Goal: Use online tool/utility: Utilize a website feature to perform a specific function

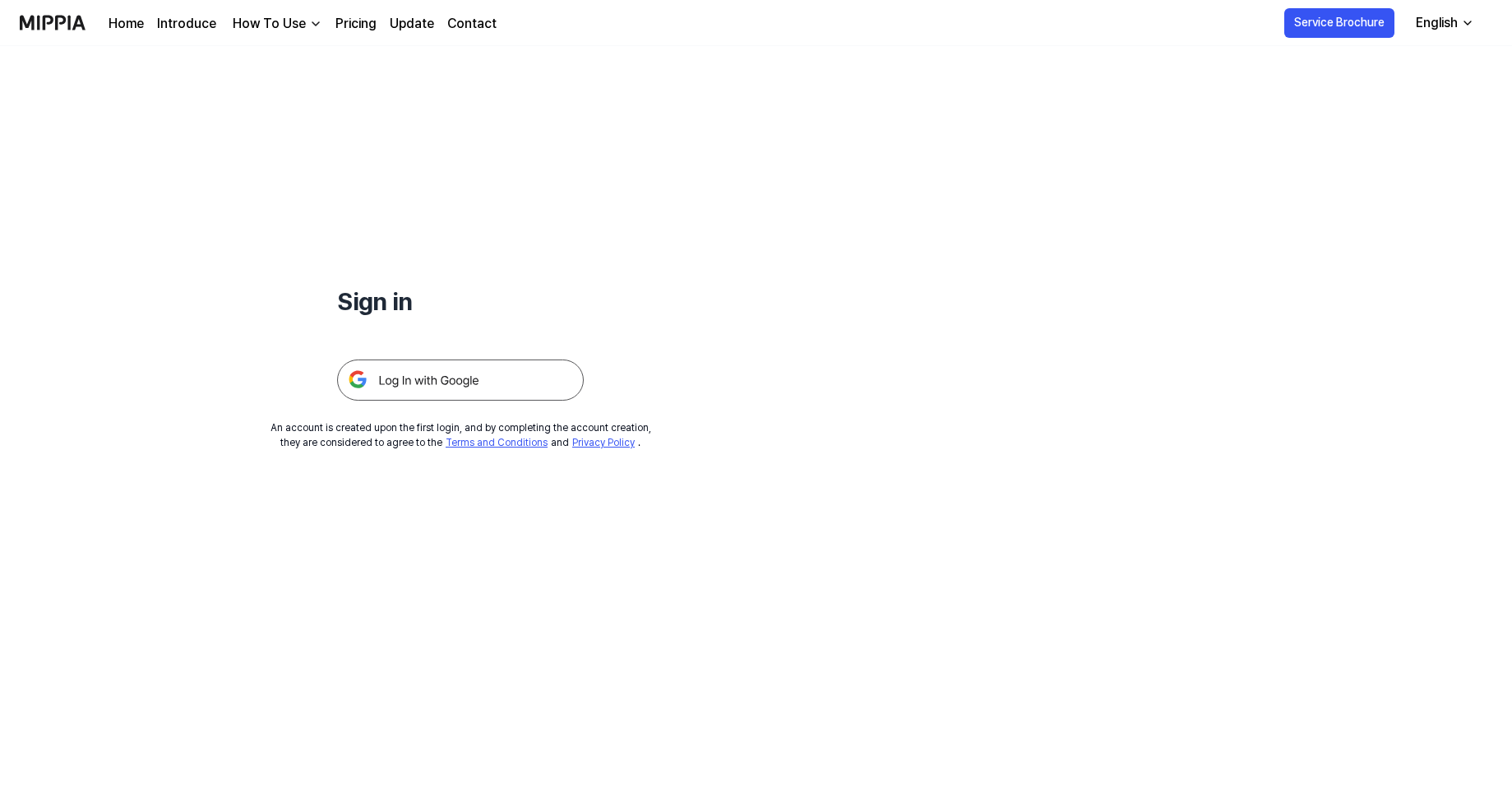
click at [459, 381] on img at bounding box center [460, 380] width 246 height 41
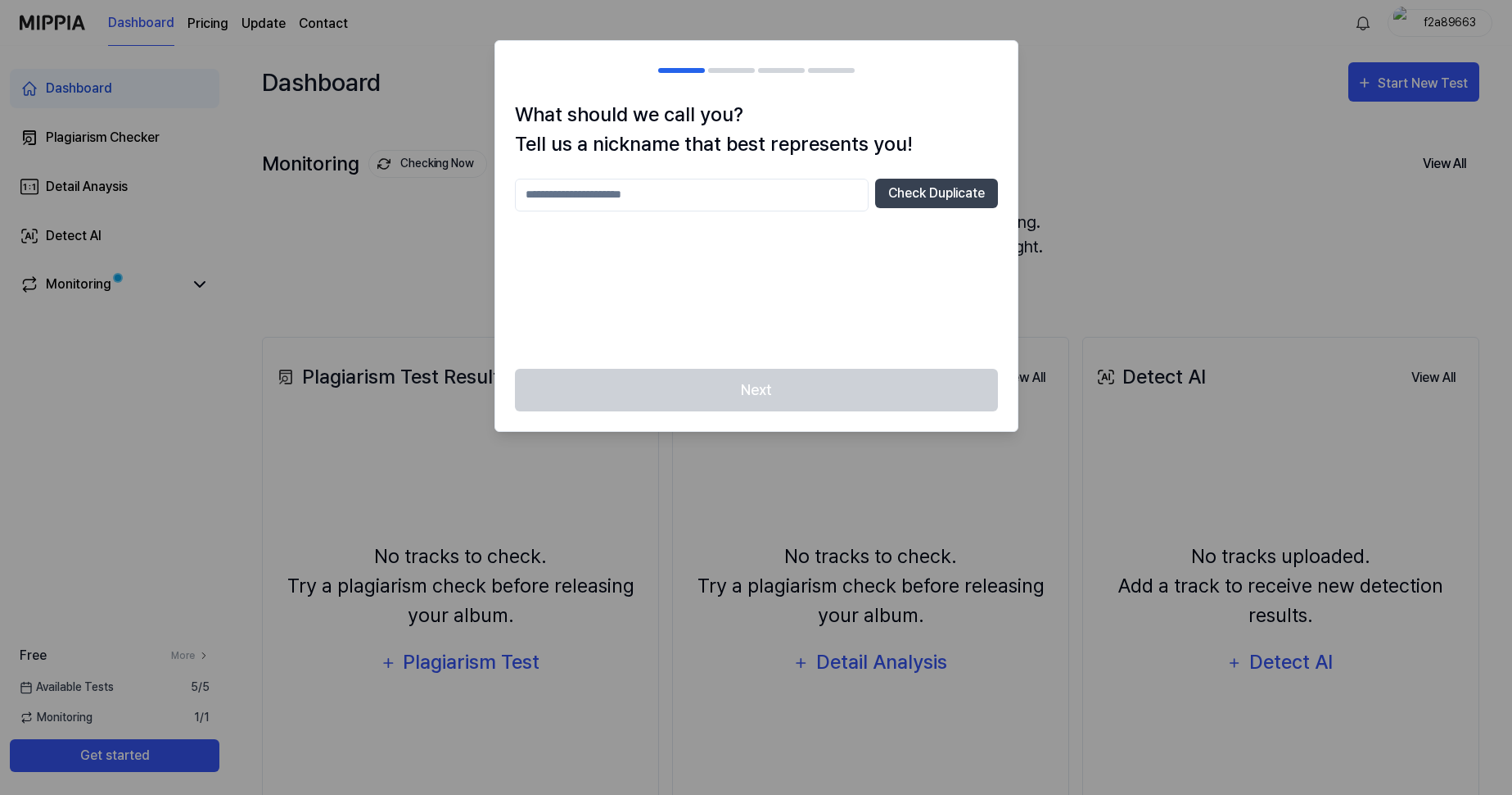
click at [704, 196] on input "text" at bounding box center [692, 195] width 353 height 32
type input "**********"
click at [915, 195] on button "Check Duplicate" at bounding box center [936, 193] width 123 height 30
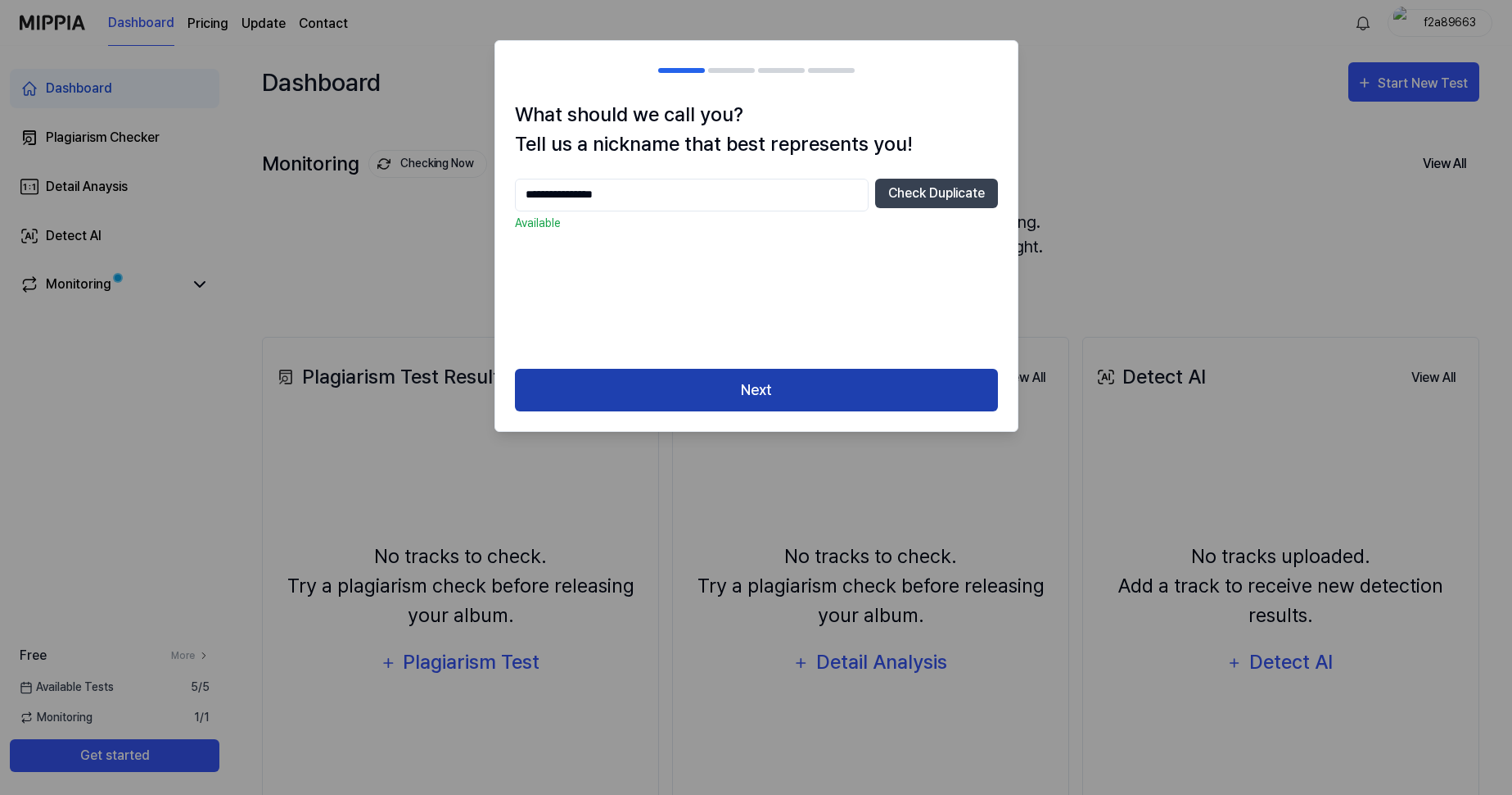
click at [743, 382] on button "Next" at bounding box center [756, 390] width 483 height 43
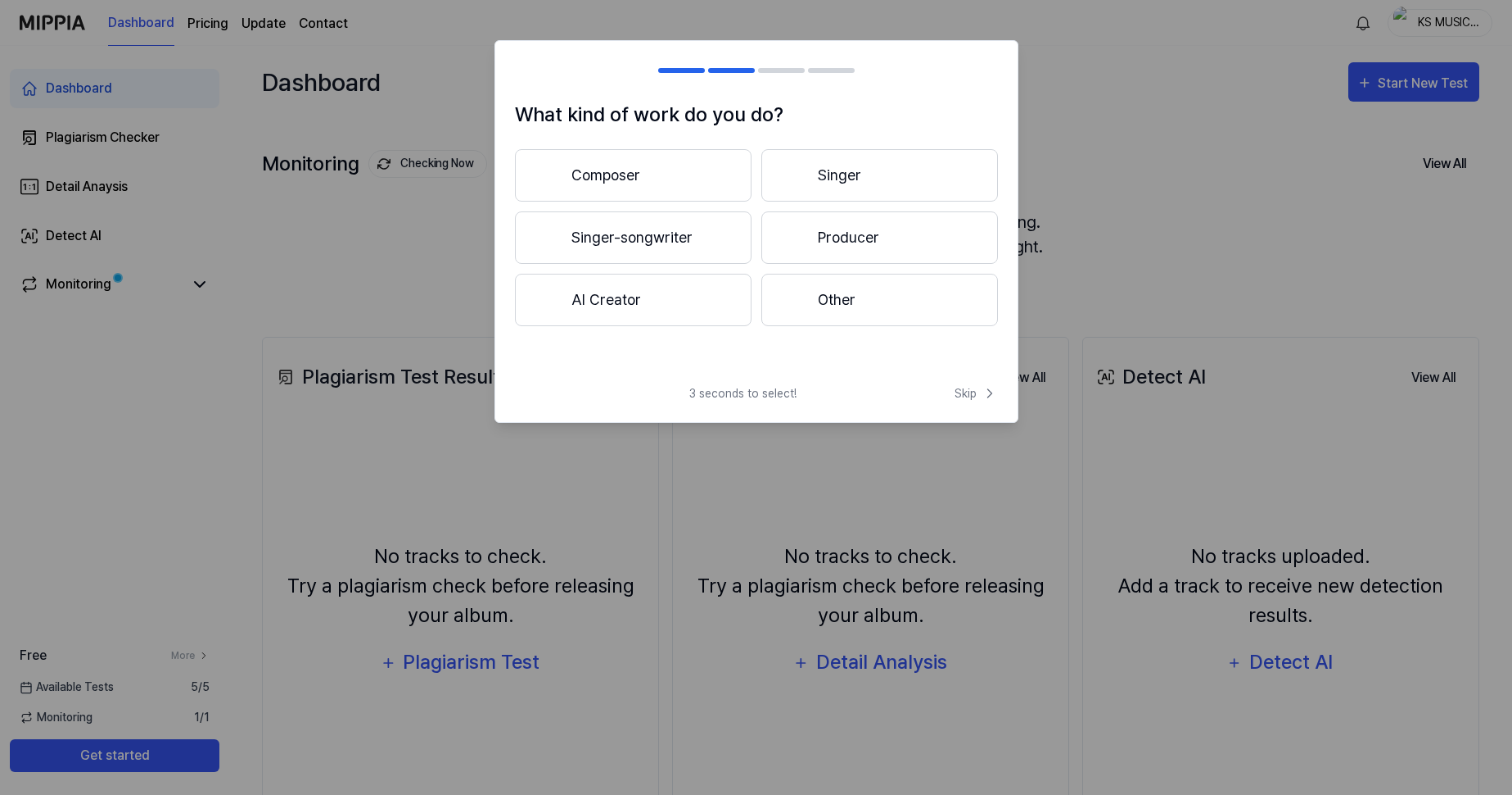
click at [827, 247] on button "Producer" at bounding box center [880, 237] width 237 height 53
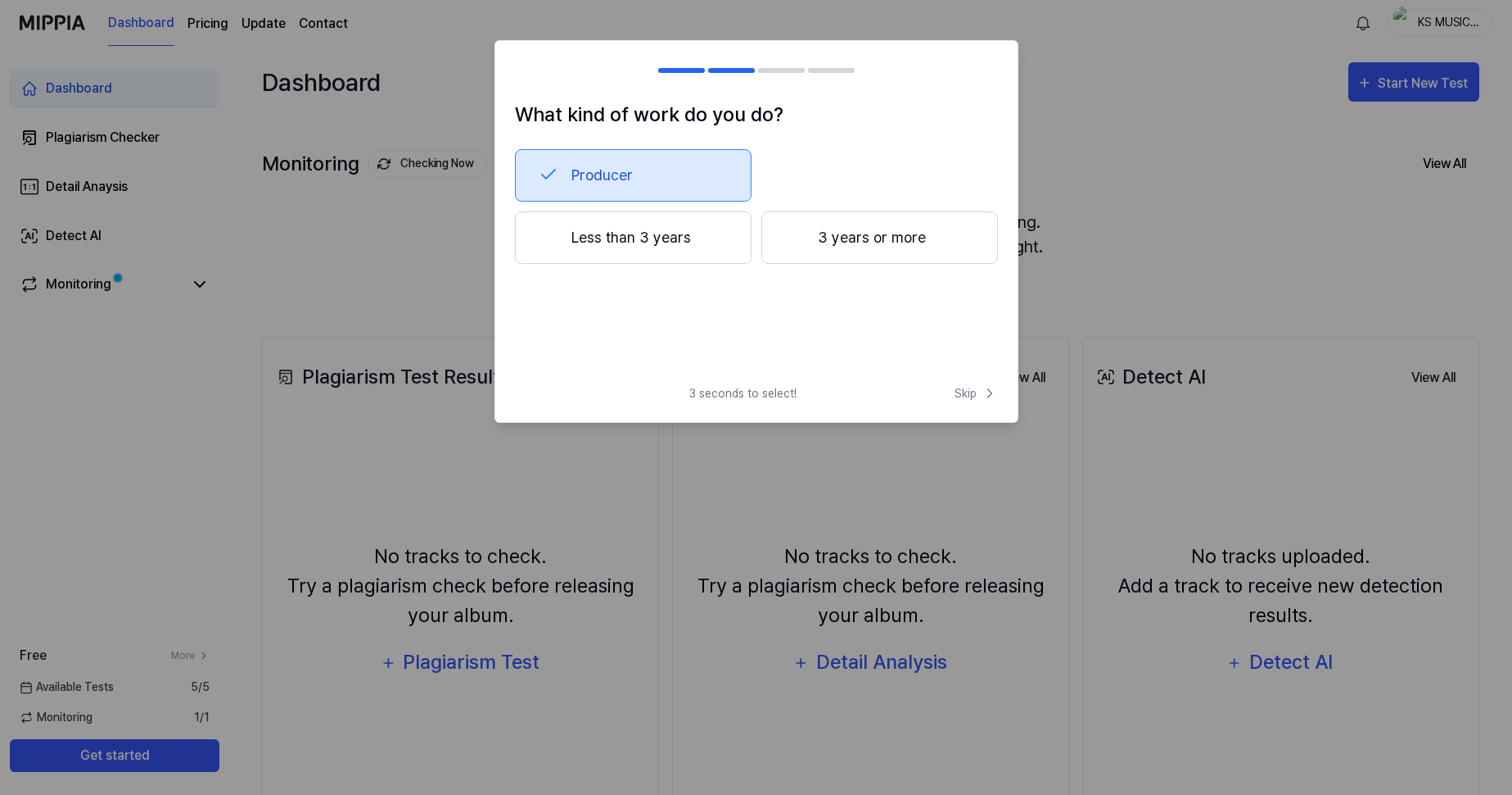
click at [697, 245] on button "Less than 3 years" at bounding box center [633, 237] width 237 height 53
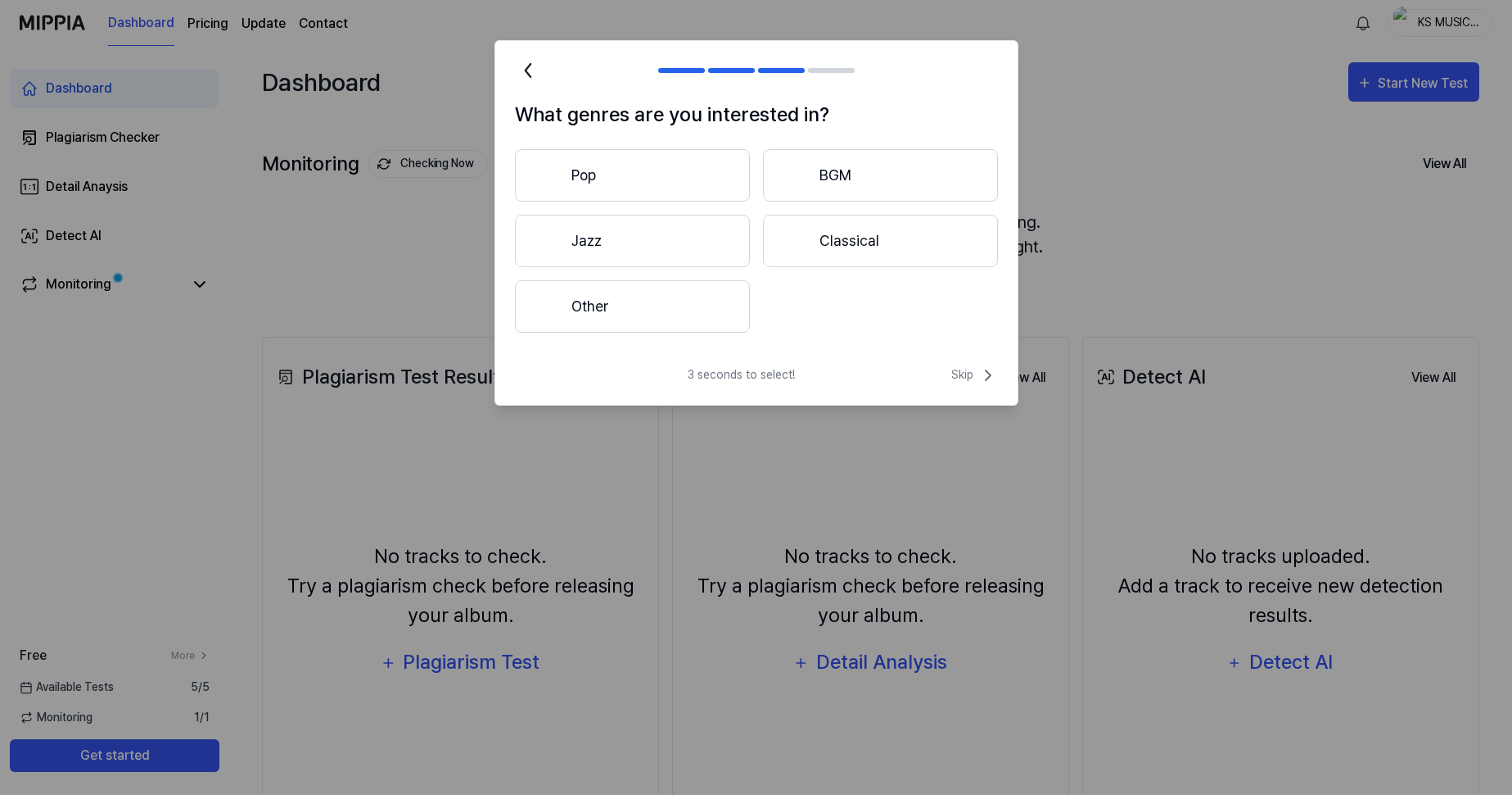
click at [659, 172] on button "Pop" at bounding box center [632, 175] width 235 height 53
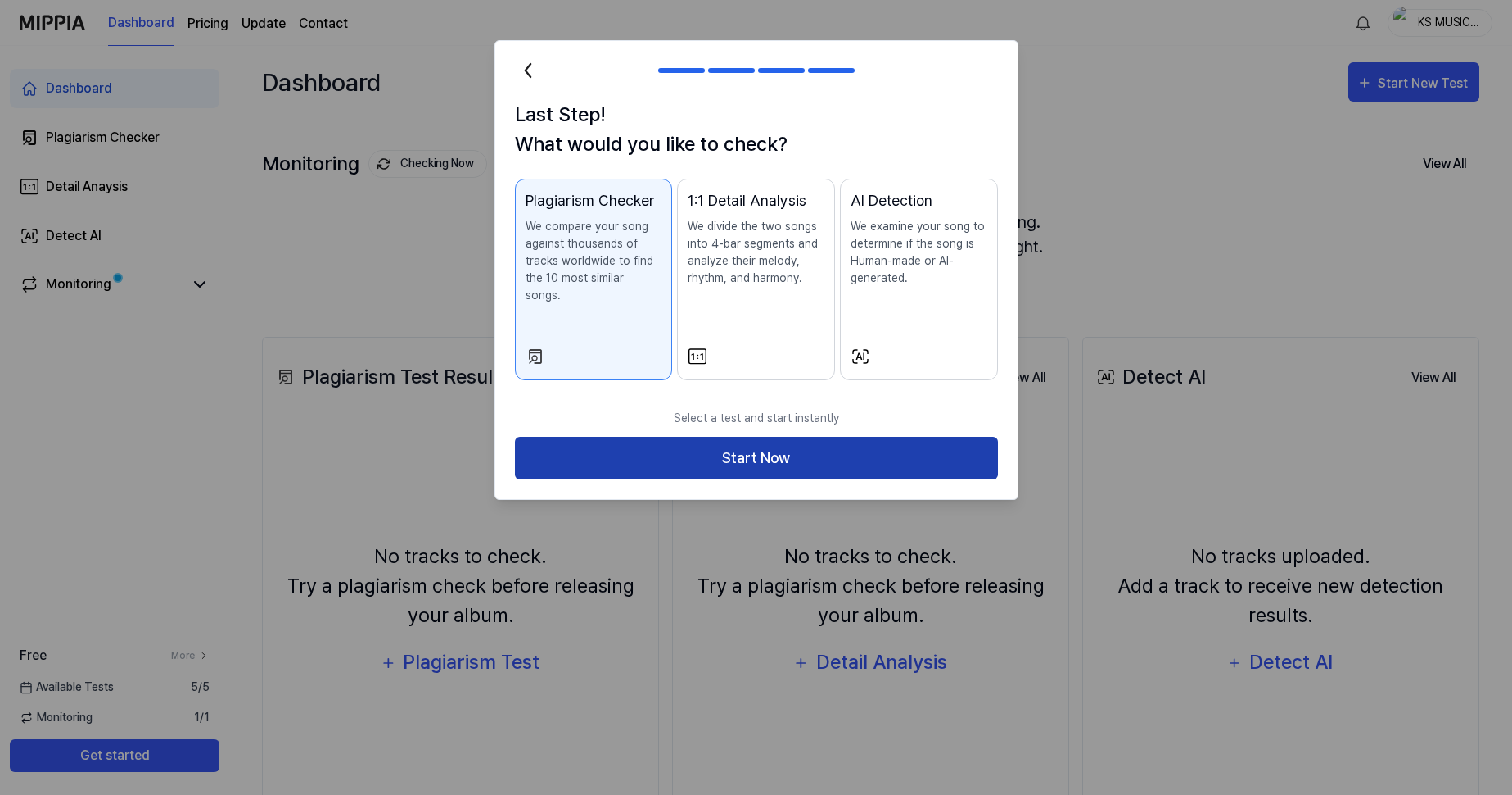
click at [725, 437] on button "Start Now" at bounding box center [756, 458] width 483 height 43
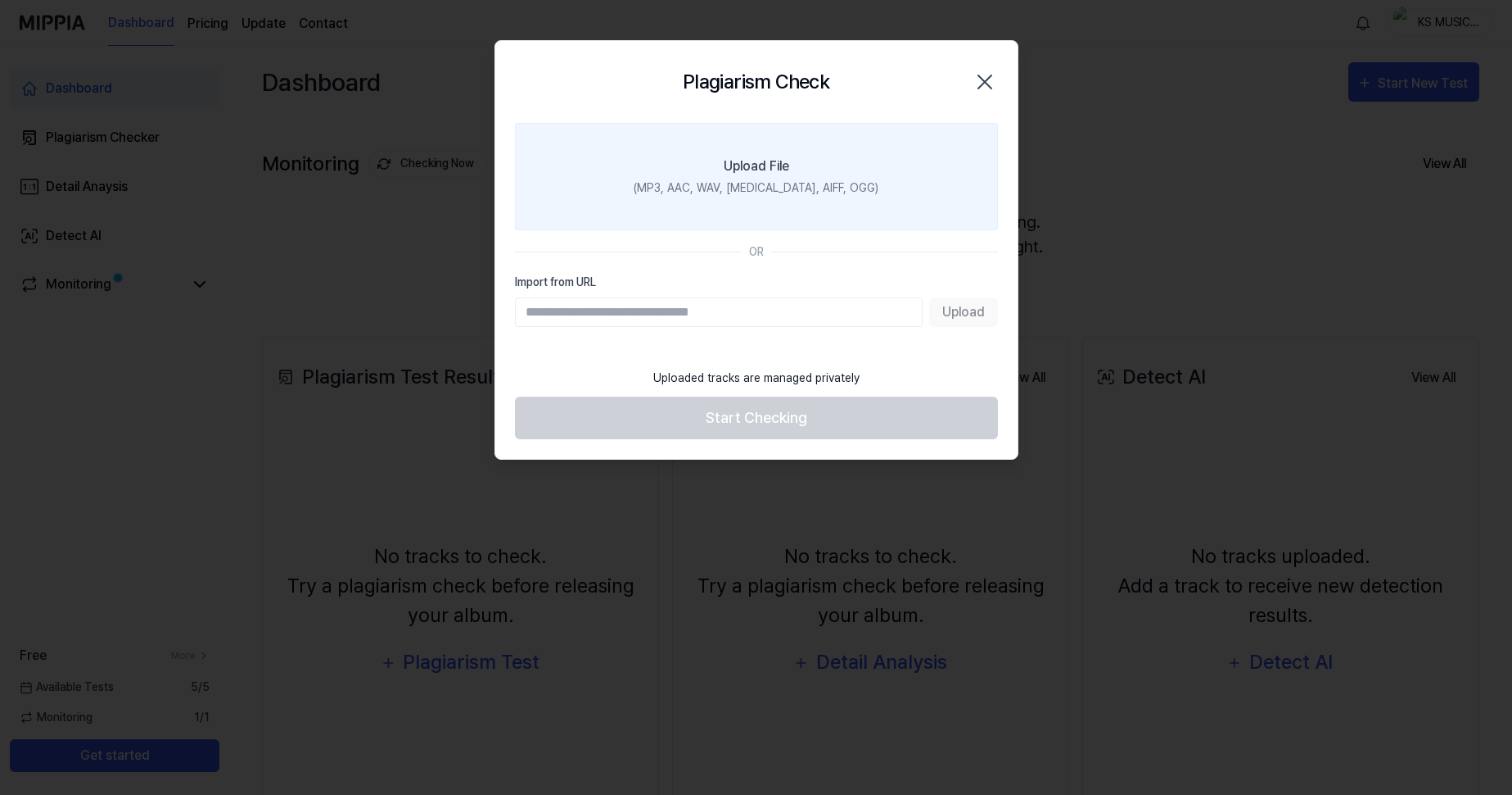
click at [737, 186] on div "(MP3, AAC, WAV, [MEDICAL_DATA], AIFF, OGG)" at bounding box center [756, 188] width 245 height 17
click at [0, 0] on input "Upload File (MP3, AAC, WAV, [MEDICAL_DATA], AIFF, OGG)" at bounding box center [0, 0] width 0 height 0
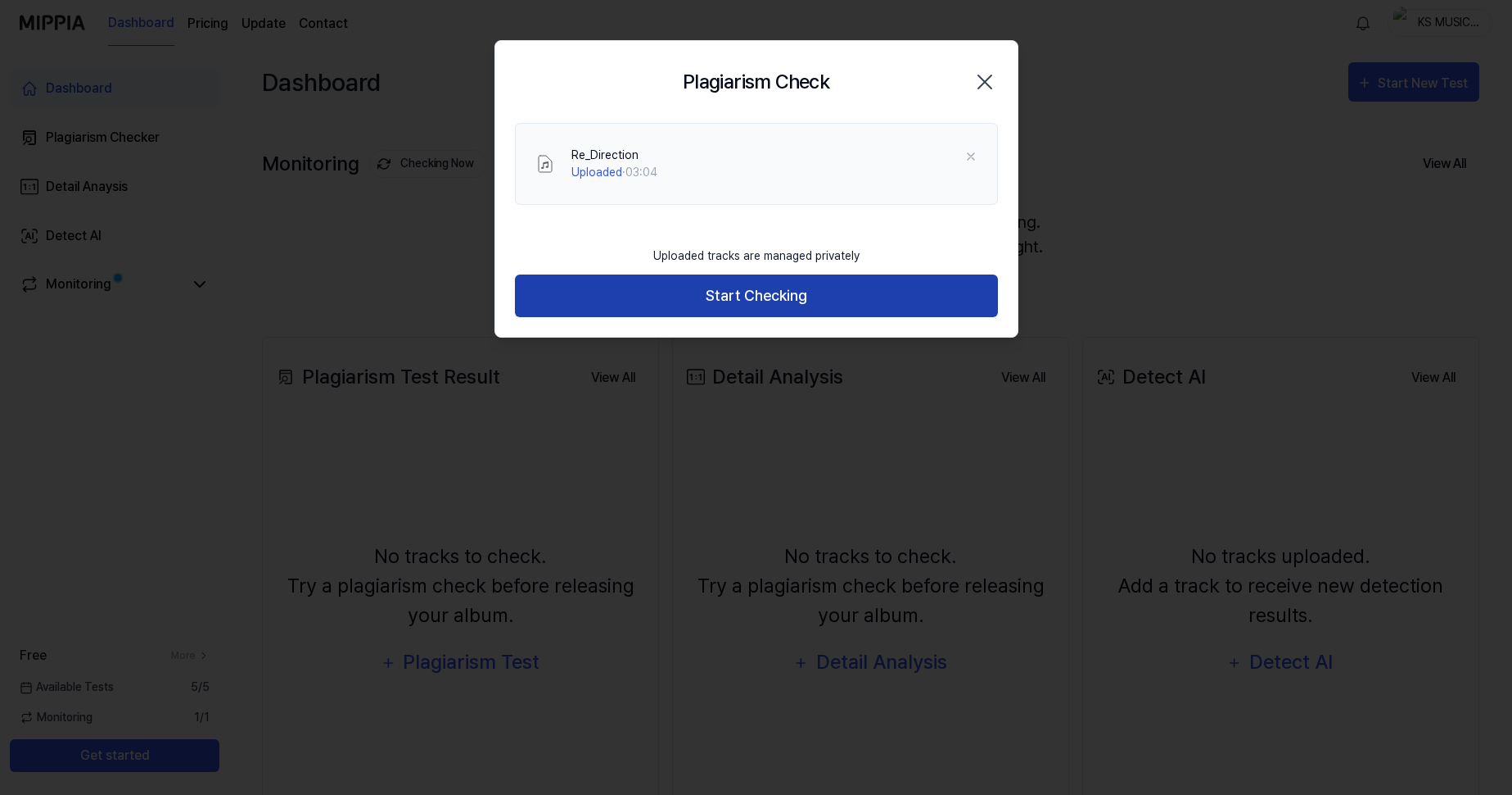
click at [693, 300] on button "Start Checking" at bounding box center [756, 295] width 483 height 43
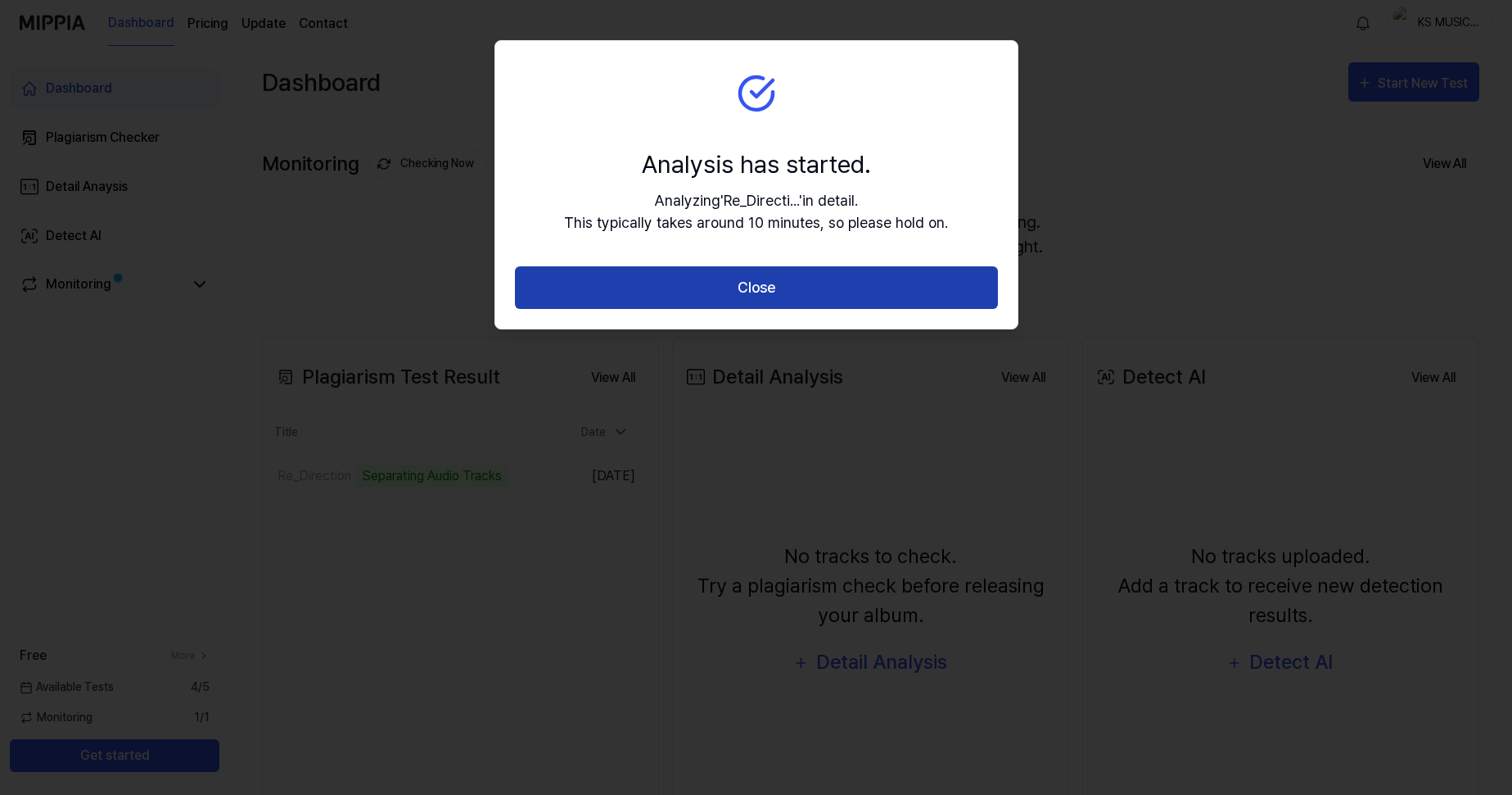
click at [686, 295] on button "Close" at bounding box center [756, 288] width 483 height 43
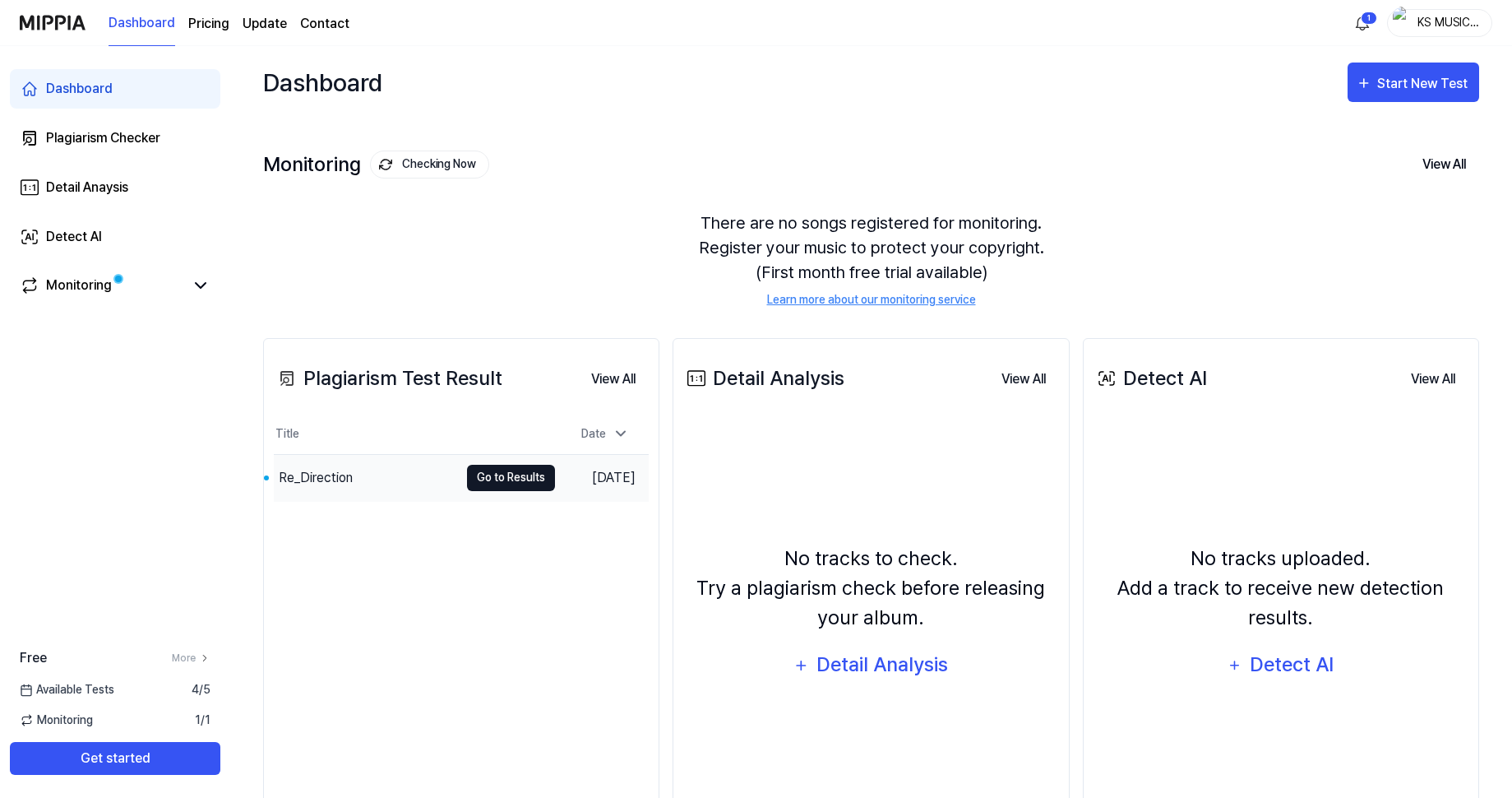
click at [481, 477] on button "Go to Results" at bounding box center [511, 477] width 88 height 26
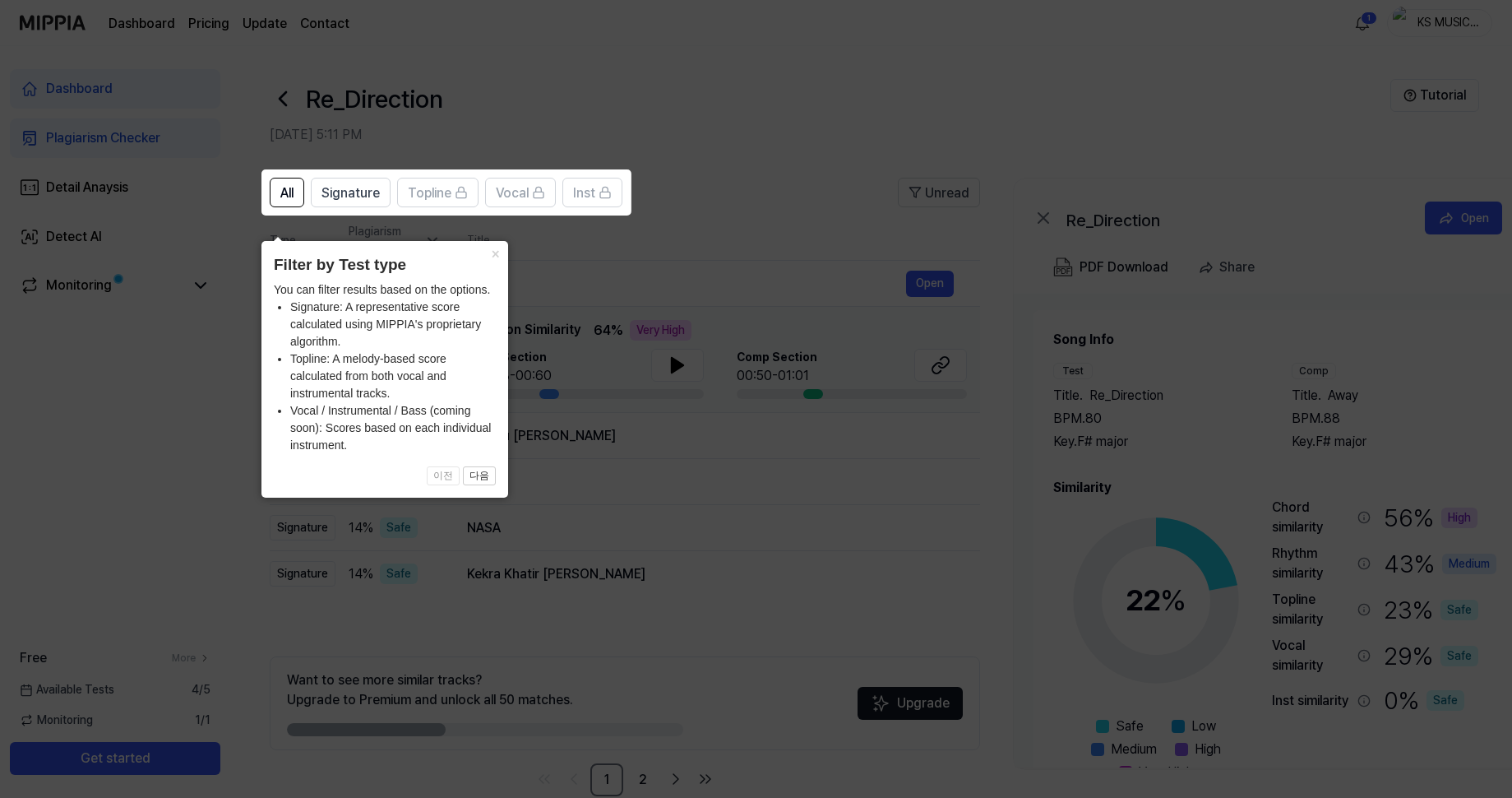
click at [166, 394] on icon at bounding box center [758, 399] width 1518 height 798
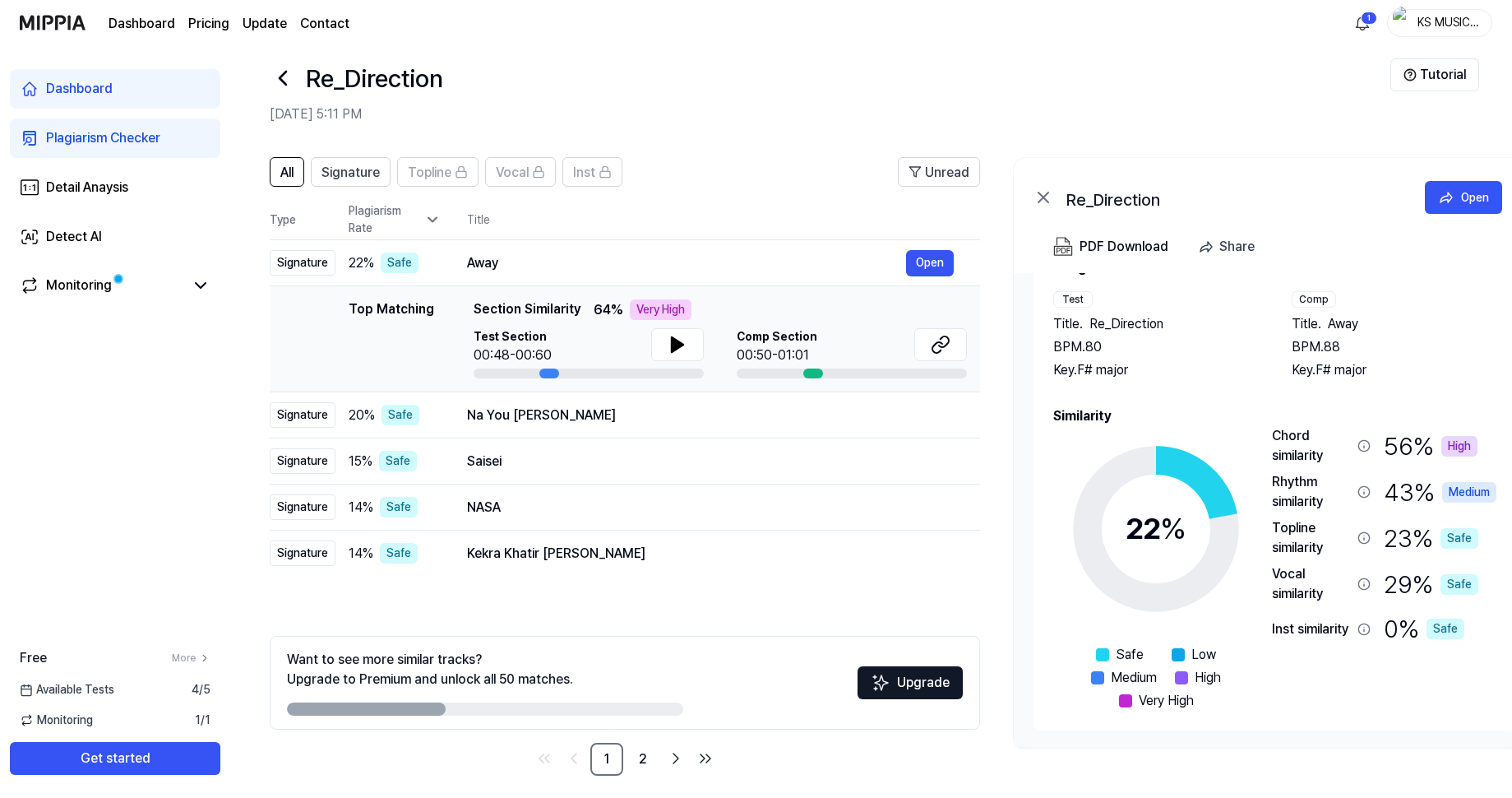
scroll to position [32, 0]
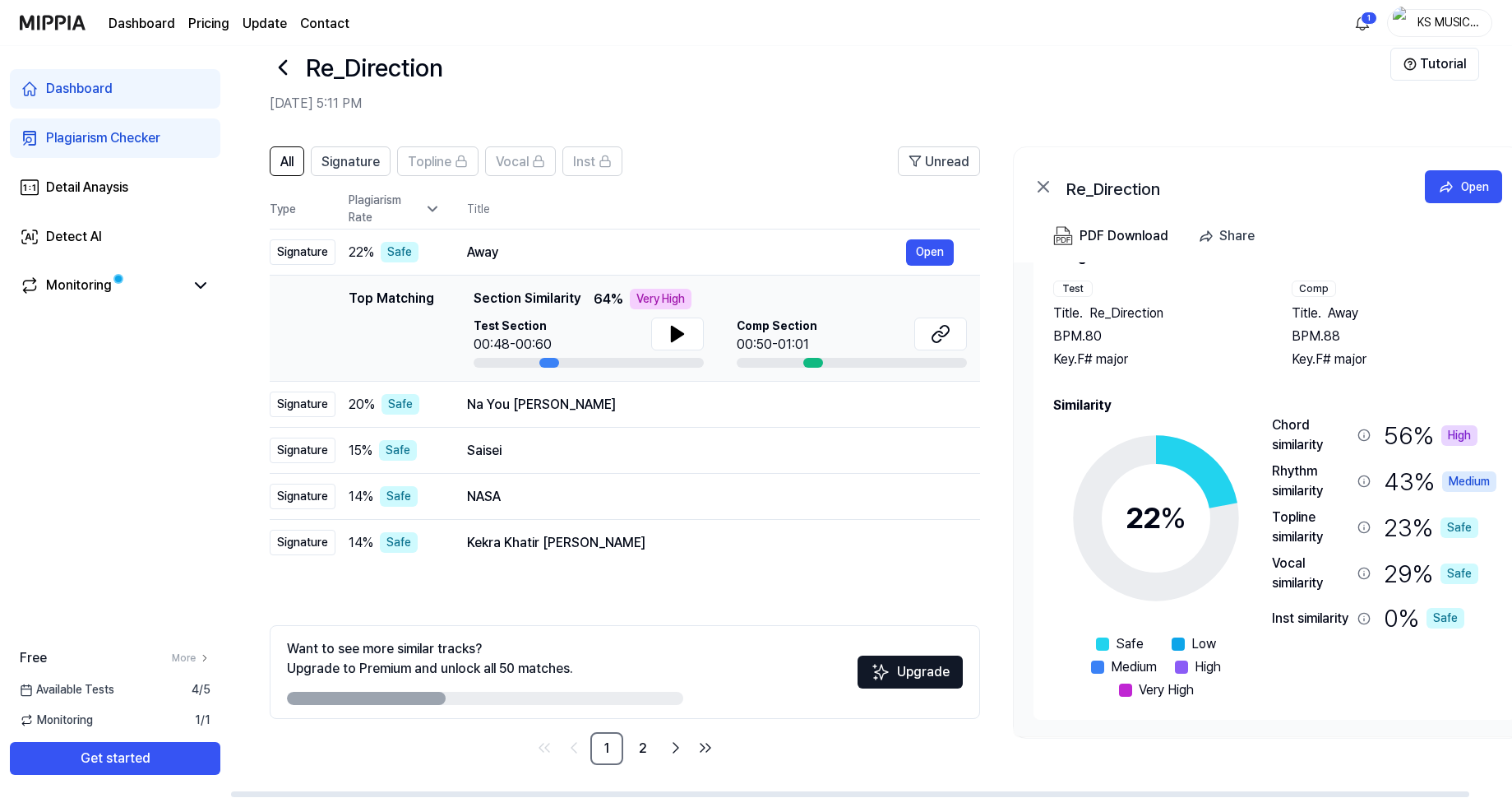
click at [598, 101] on h2 "[DATE] 5:11 PM" at bounding box center [829, 104] width 1121 height 20
click at [915, 247] on button "Open" at bounding box center [930, 251] width 48 height 26
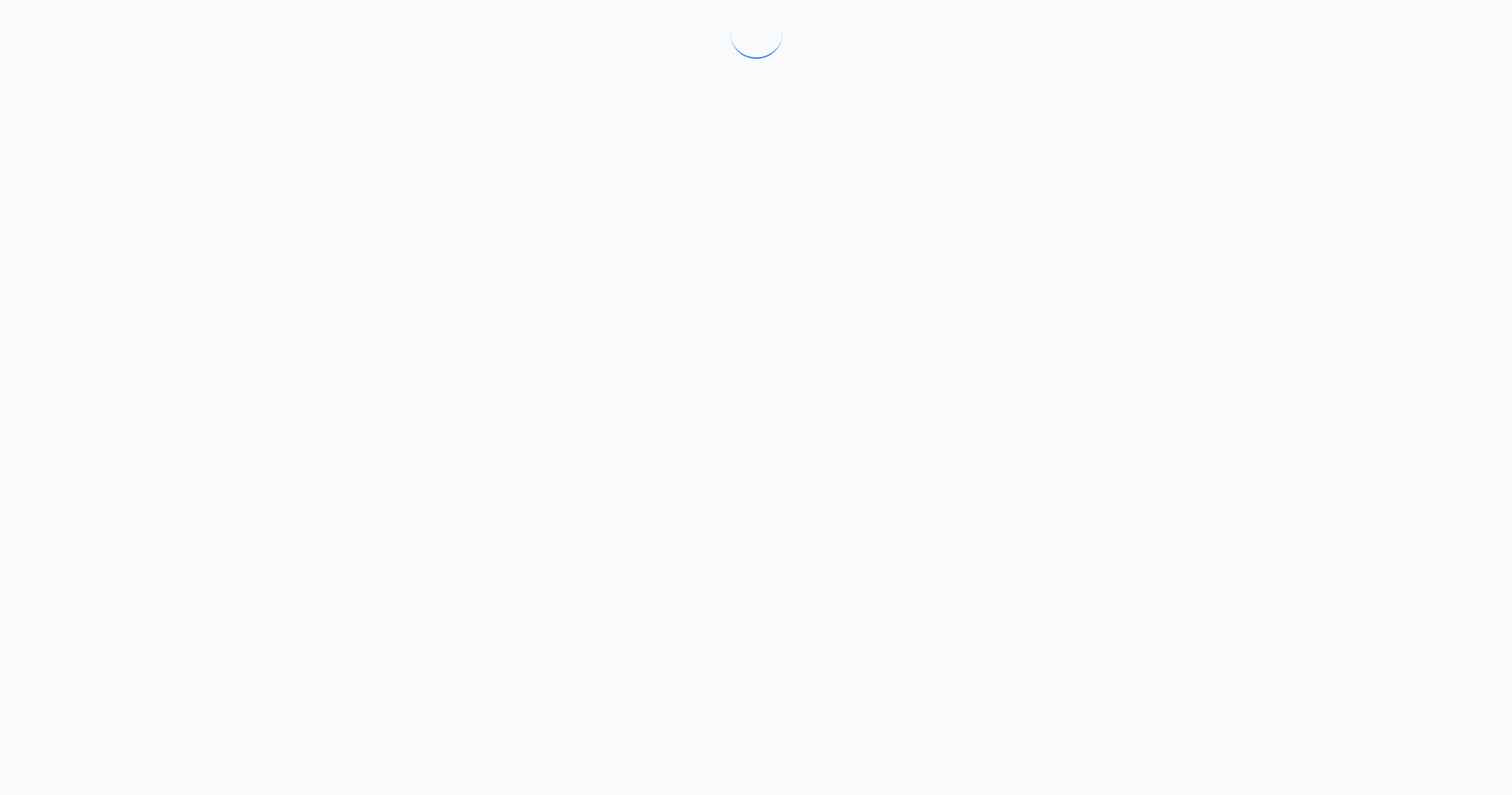
scroll to position [0, 0]
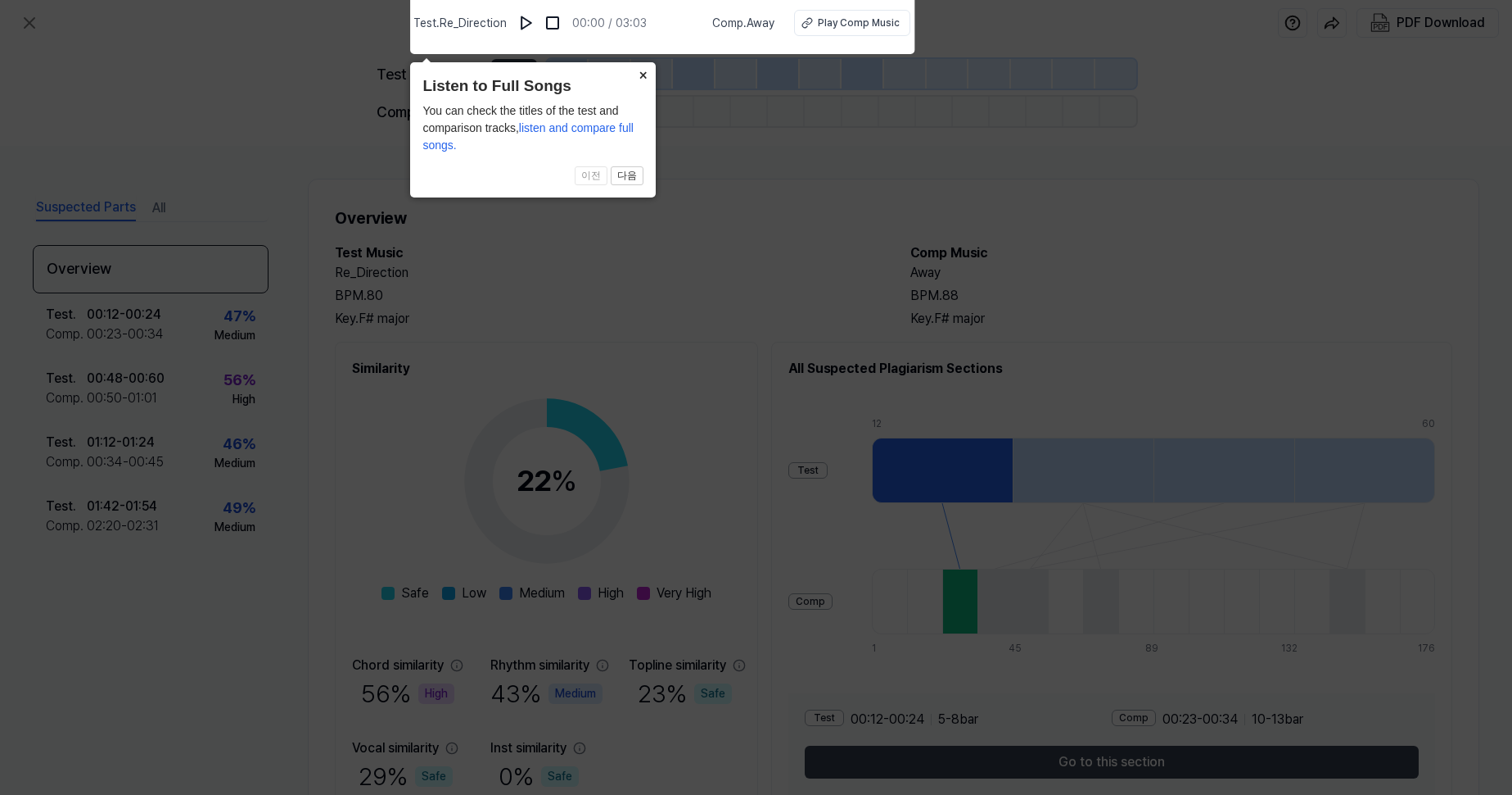
click at [640, 74] on button "×" at bounding box center [642, 74] width 26 height 23
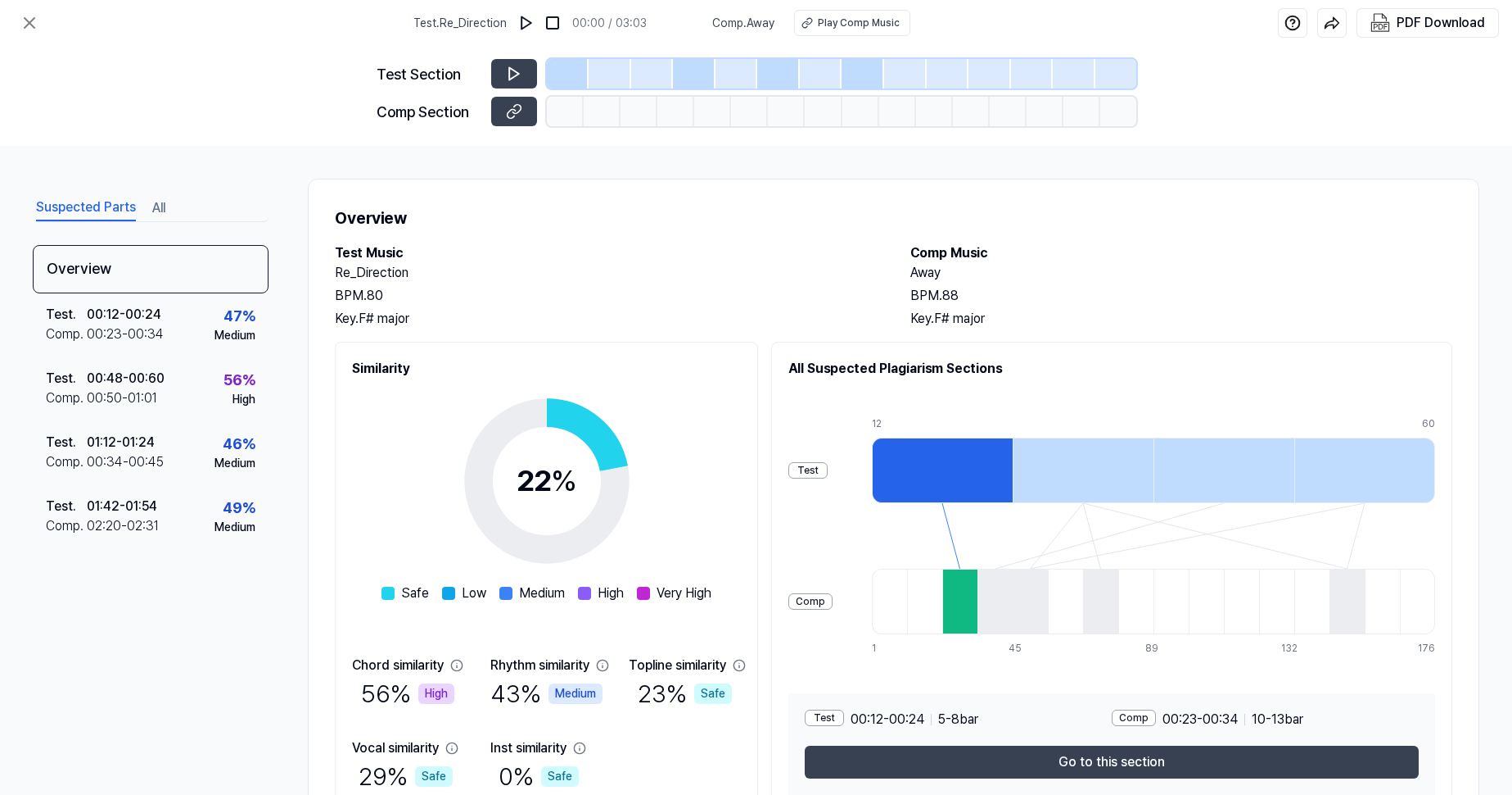
click at [286, 107] on div "Test Section Comp Section" at bounding box center [756, 96] width 1512 height 100
